Goal: Find contact information: Find contact information

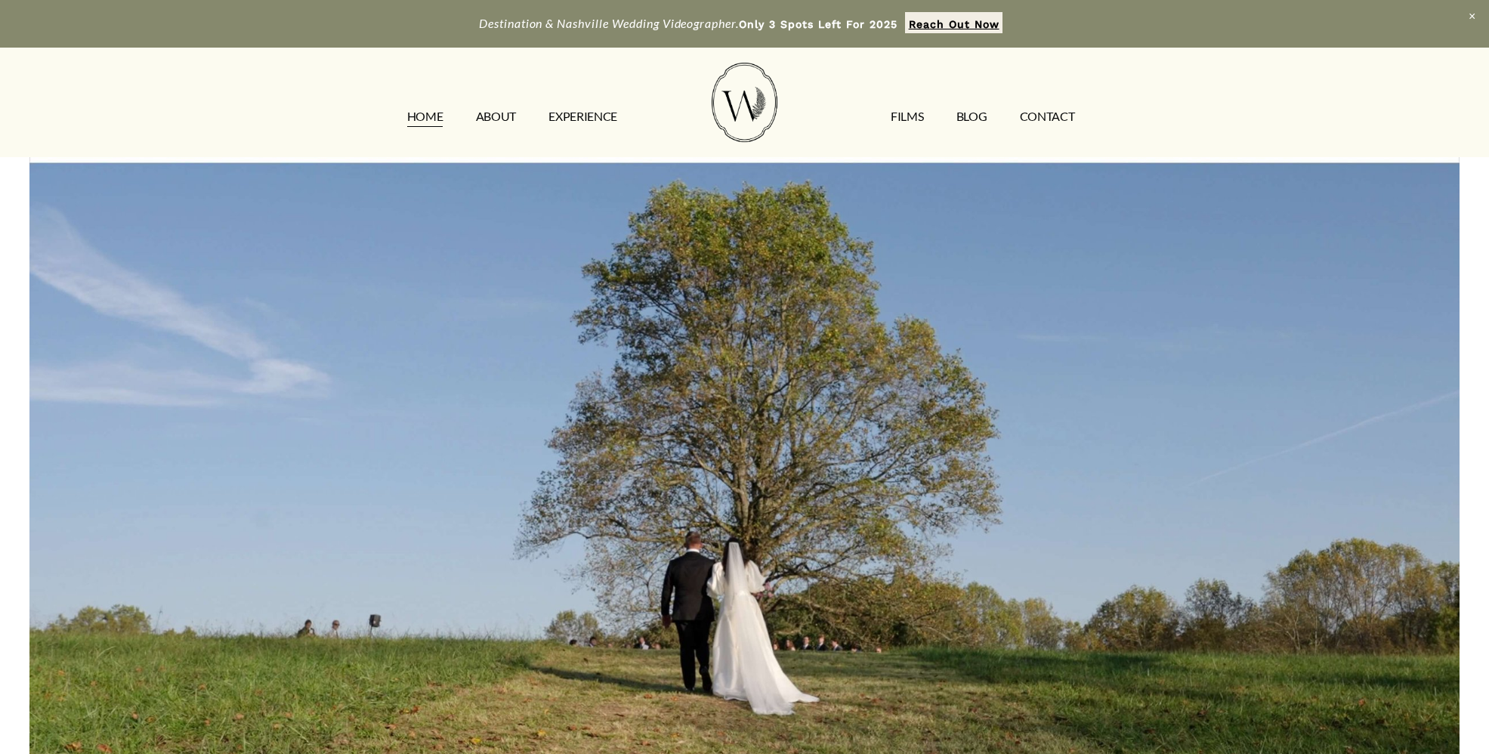
click at [1073, 111] on link "CONTACT" at bounding box center [1047, 116] width 55 height 24
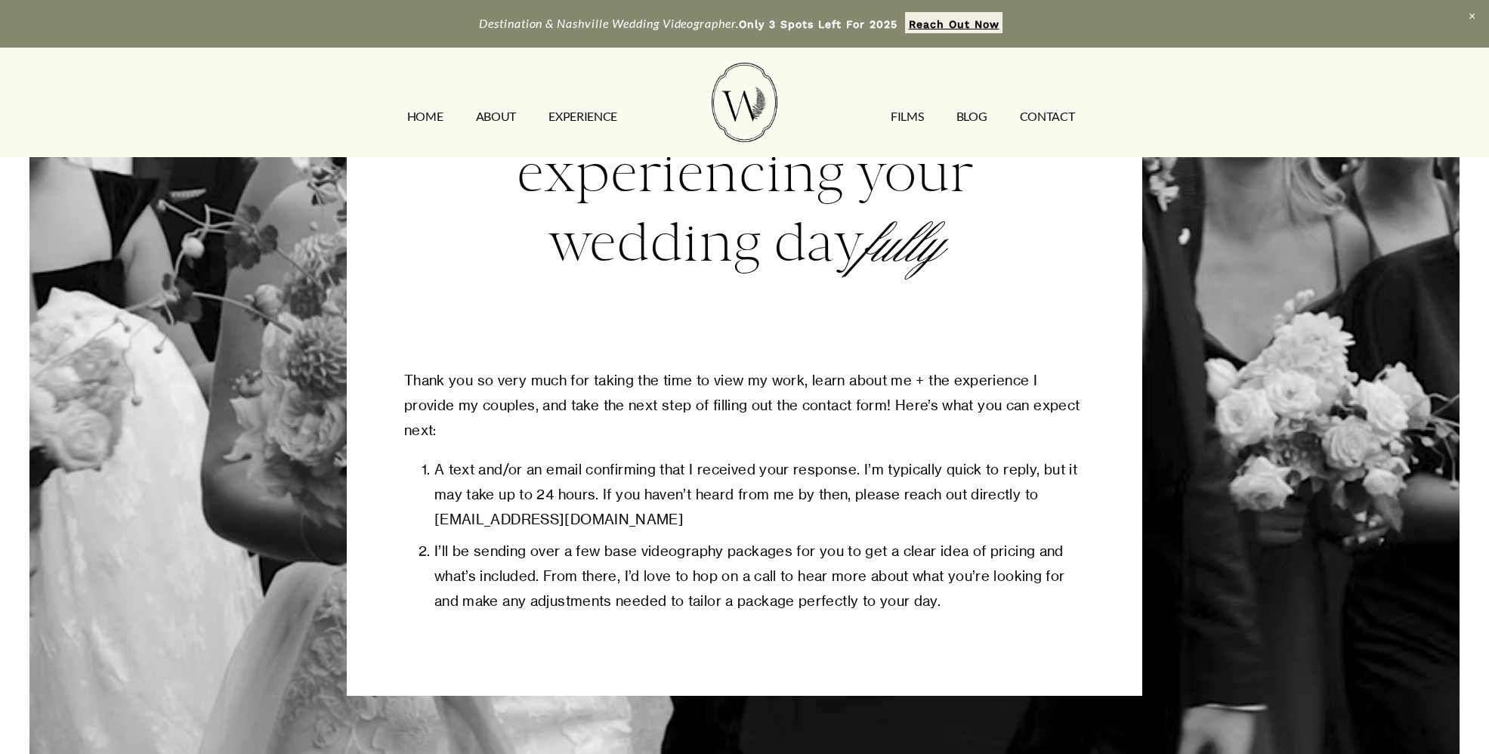
scroll to position [718, 0]
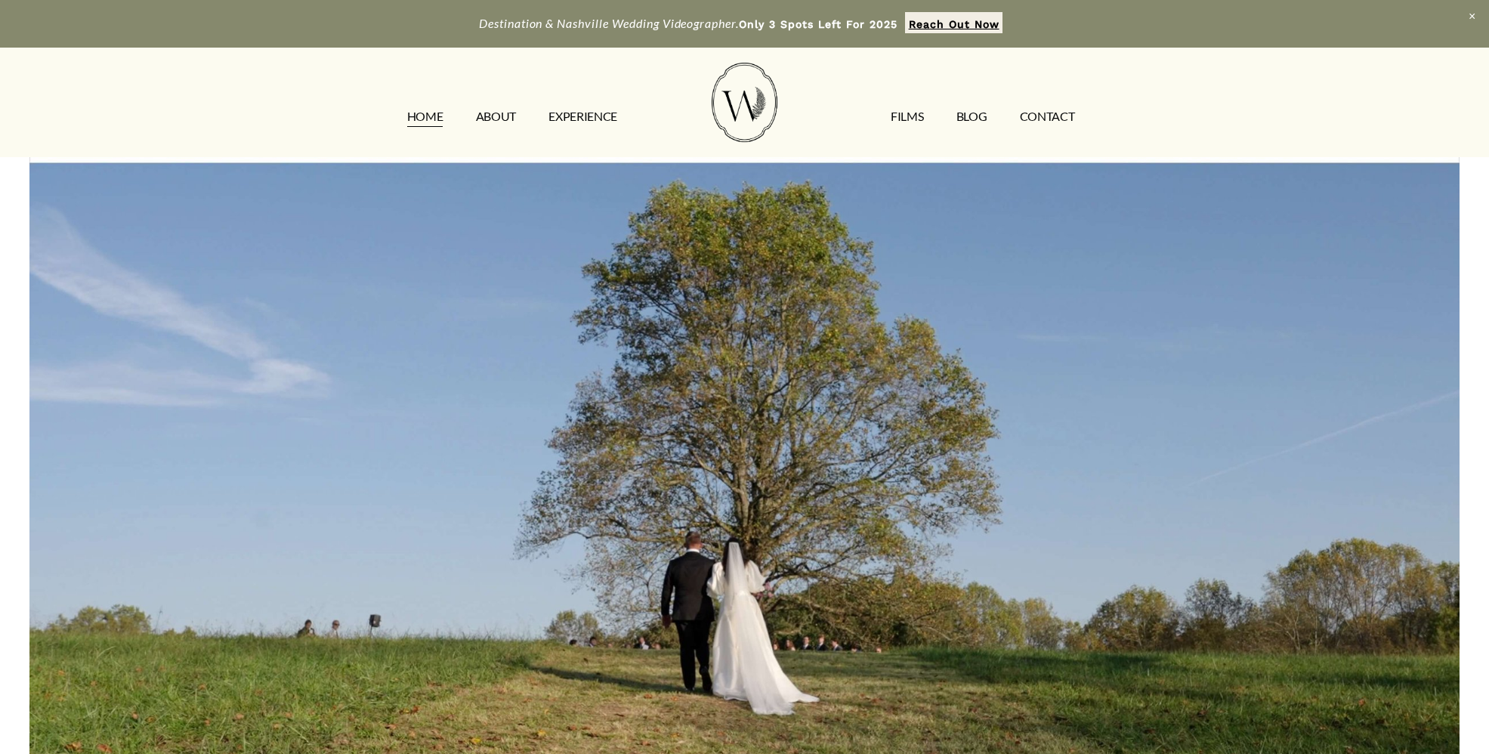
click at [1049, 117] on link "CONTACT" at bounding box center [1047, 116] width 55 height 24
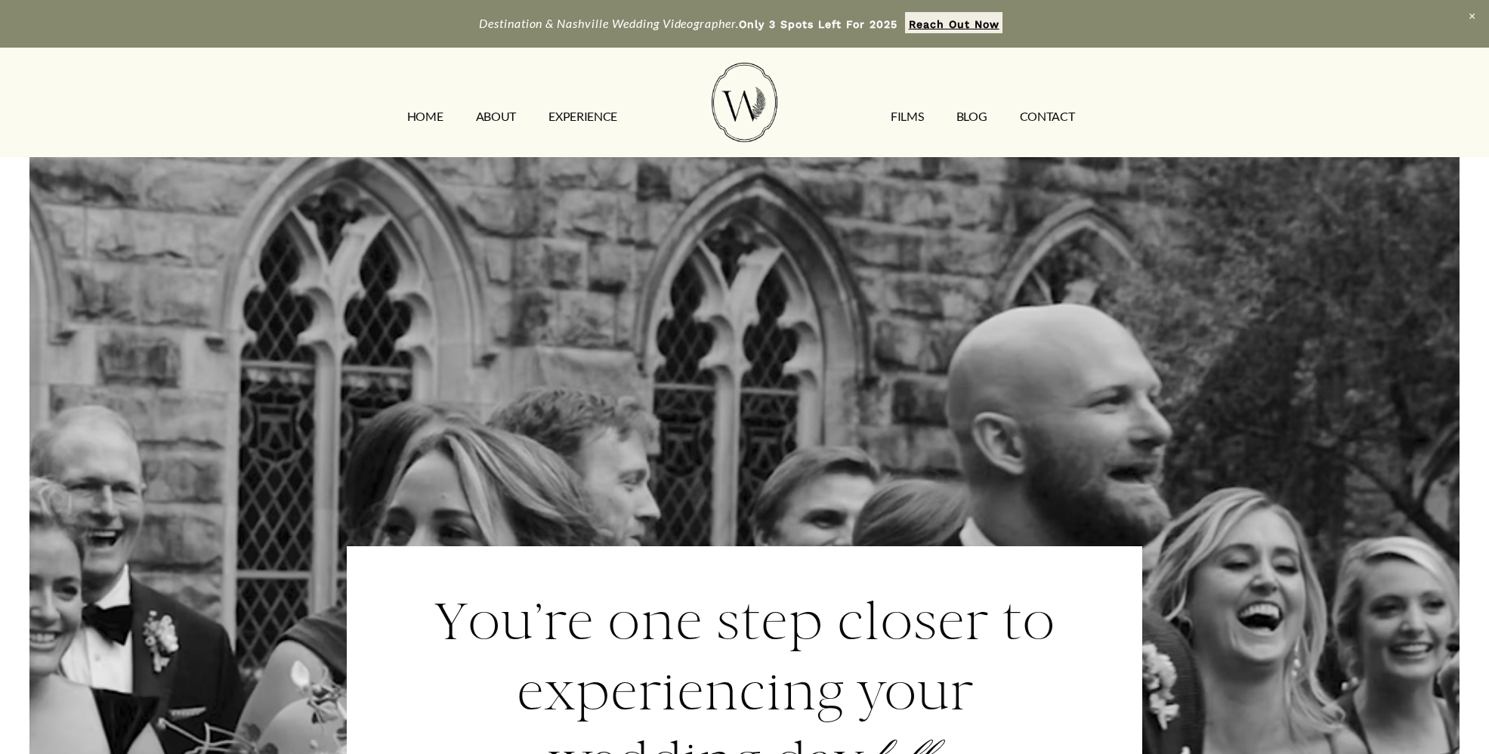
click at [1033, 121] on link "CONTACT" at bounding box center [1047, 116] width 55 height 24
click at [1048, 120] on link "CONTACT" at bounding box center [1047, 116] width 55 height 24
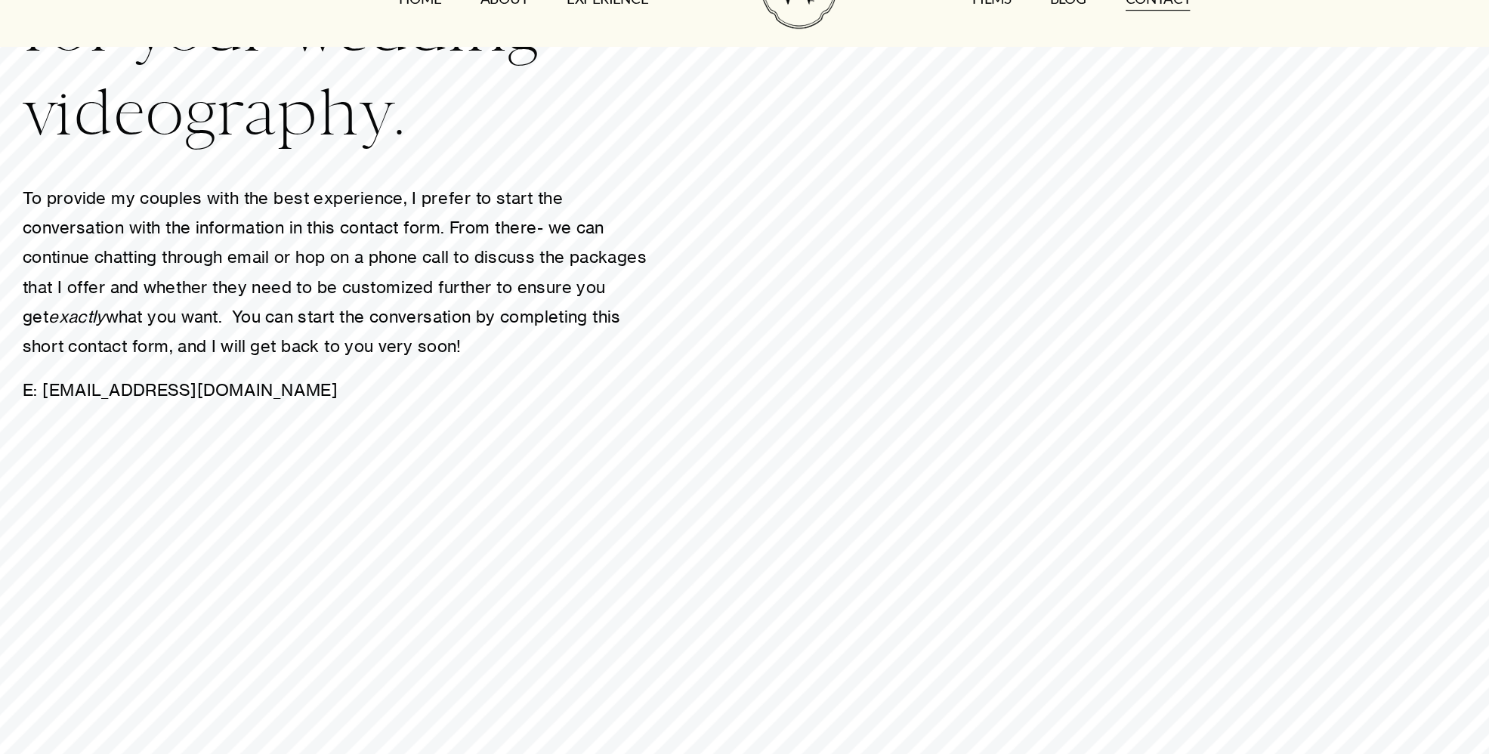
scroll to position [181, 0]
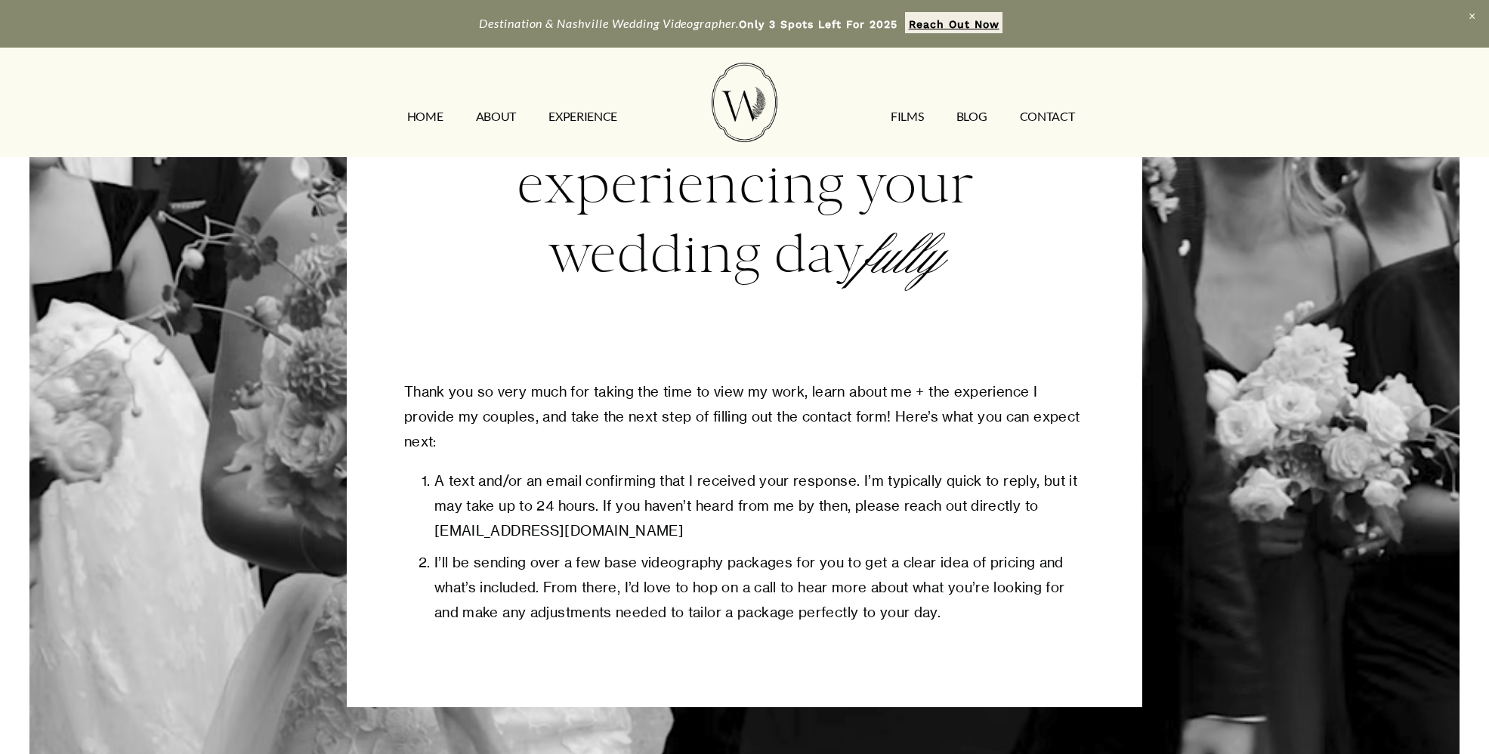
scroll to position [530, 0]
